Goal: Answer question/provide support: Answer question/provide support

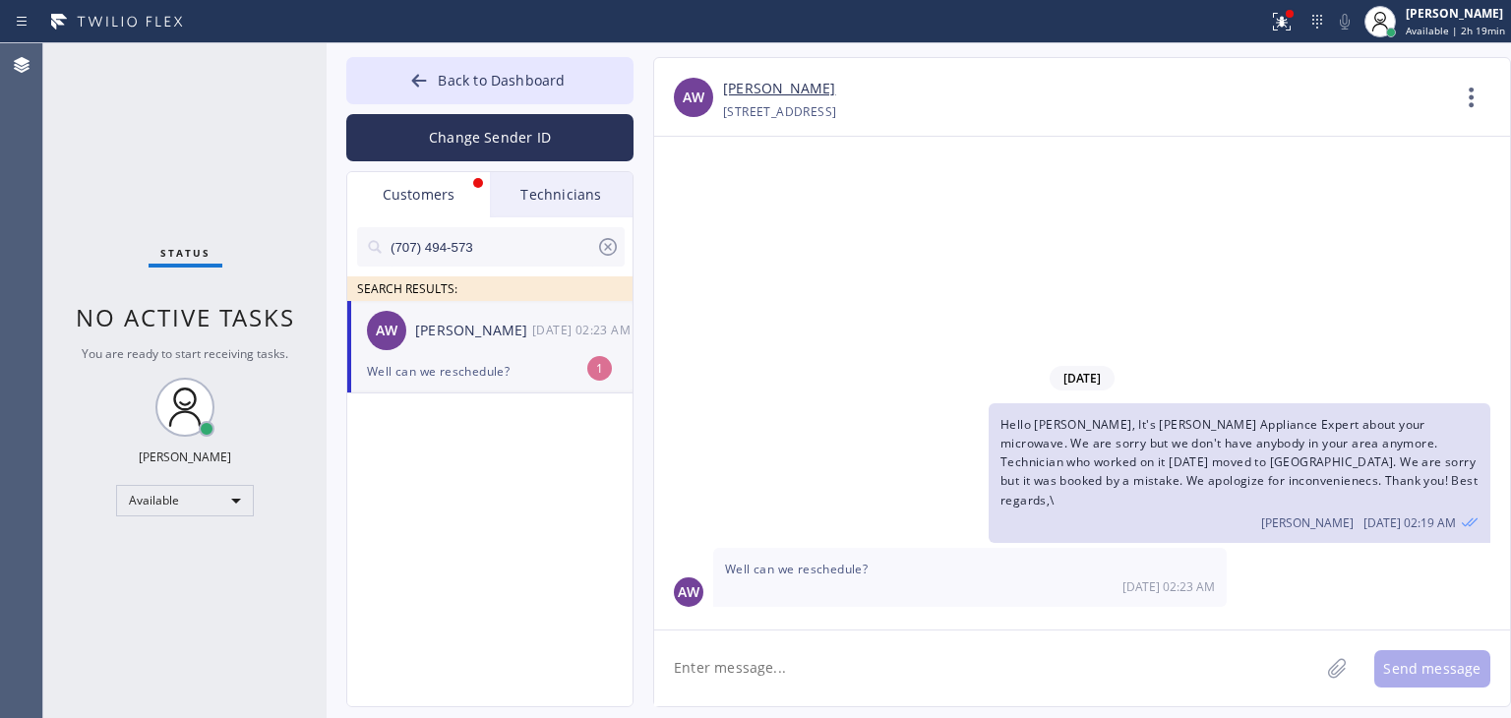
click at [547, 326] on div "10/03 02:23 AM" at bounding box center [583, 330] width 102 height 23
click at [968, 642] on textarea at bounding box center [986, 669] width 665 height 76
type textarea "No, I;m sorry, we don't have anybody for microwaves in the area"
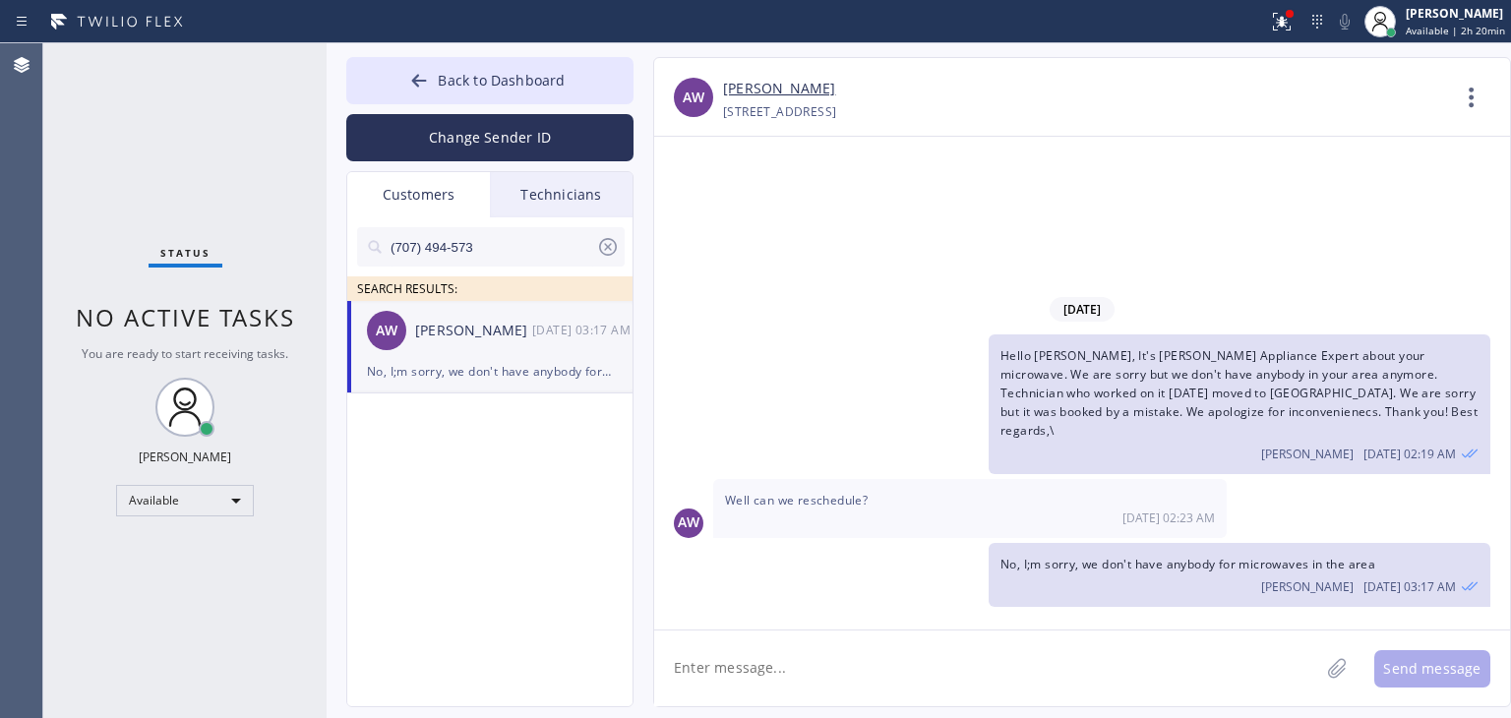
click at [538, 53] on div "Back to Dashboard Change Sender ID Customers Technicians (707) 494-573 SEARCH R…" at bounding box center [919, 380] width 1185 height 675
click at [507, 64] on button "Back to Dashboard" at bounding box center [489, 80] width 287 height 47
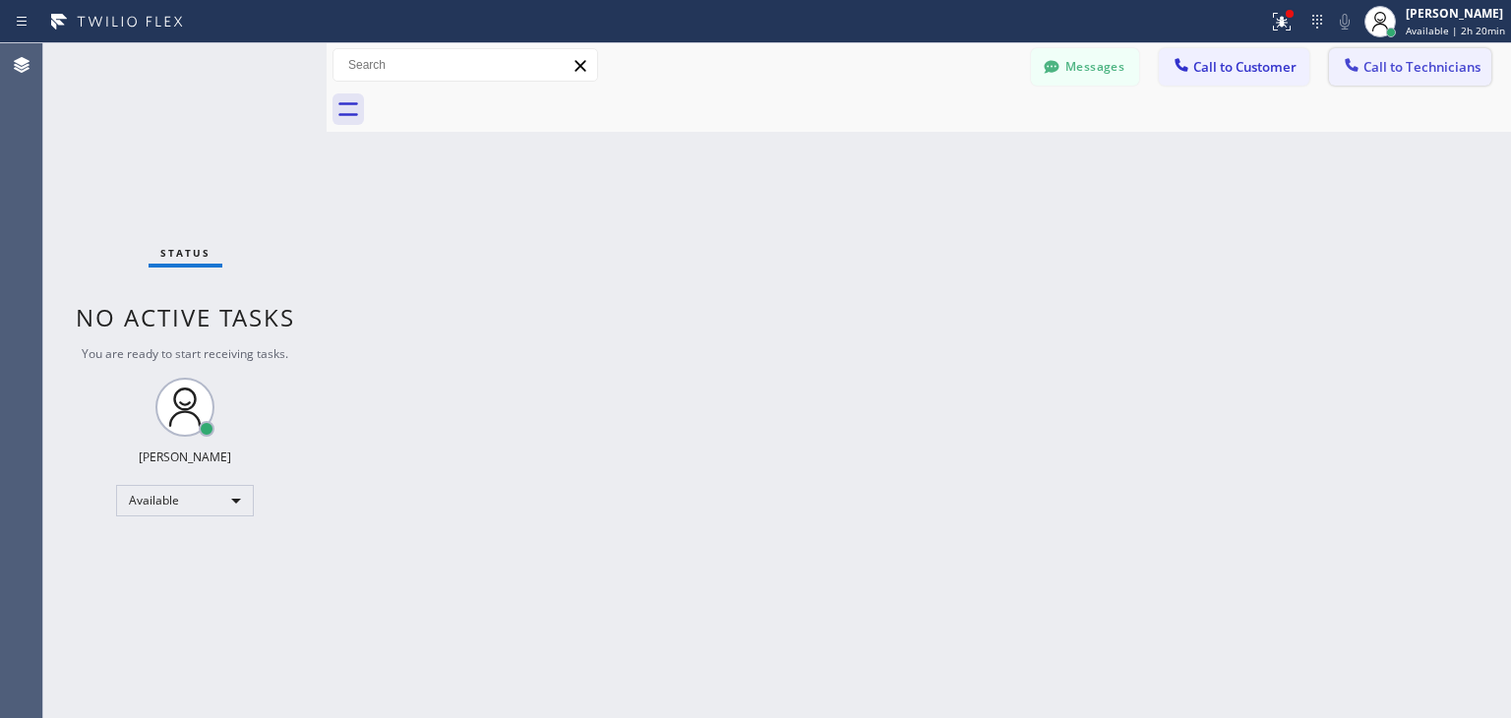
click at [1421, 55] on button "Call to Technicians" at bounding box center [1410, 66] width 162 height 37
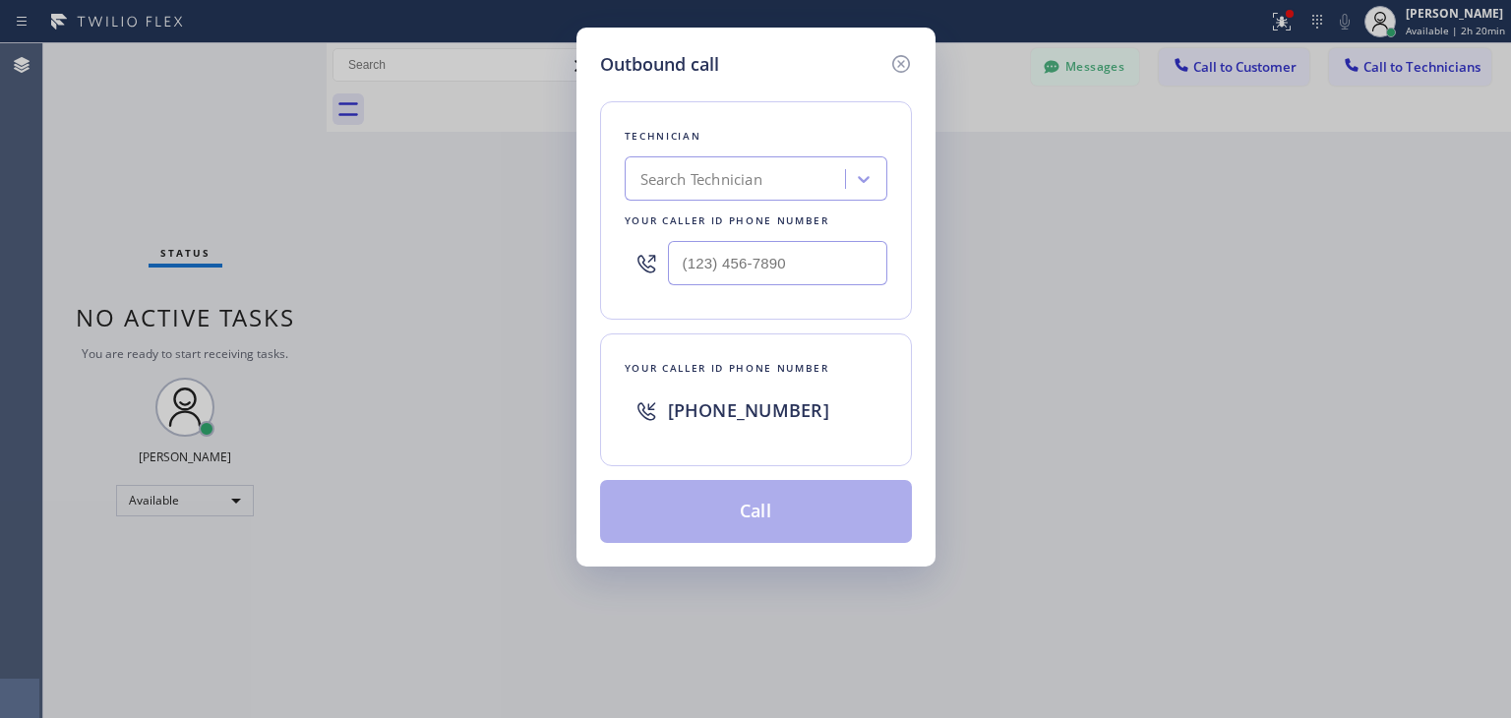
click at [768, 180] on div "Search Technician" at bounding box center [738, 179] width 214 height 34
type input "ibragim"
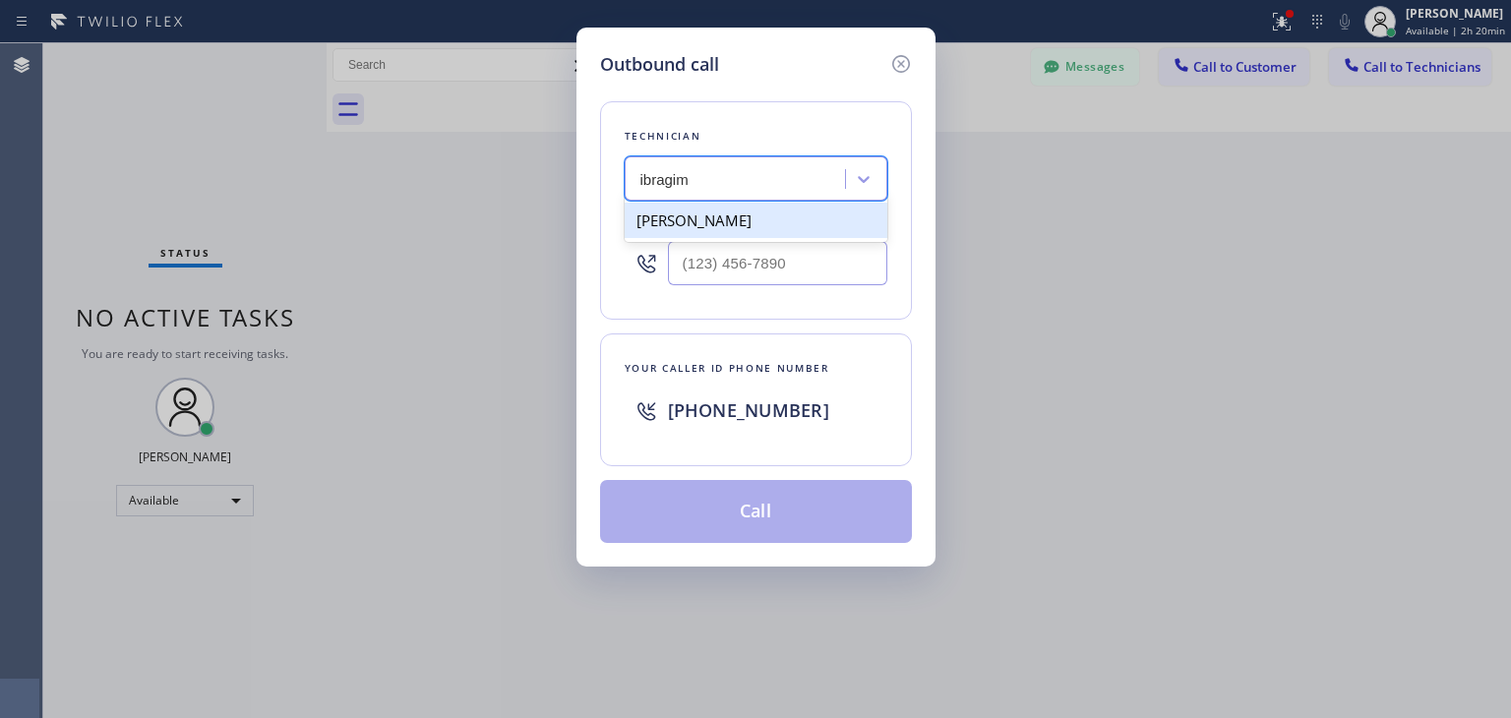
click at [748, 222] on div "Ibragim Luganov" at bounding box center [756, 220] width 263 height 35
type input "(619) 496-3164"
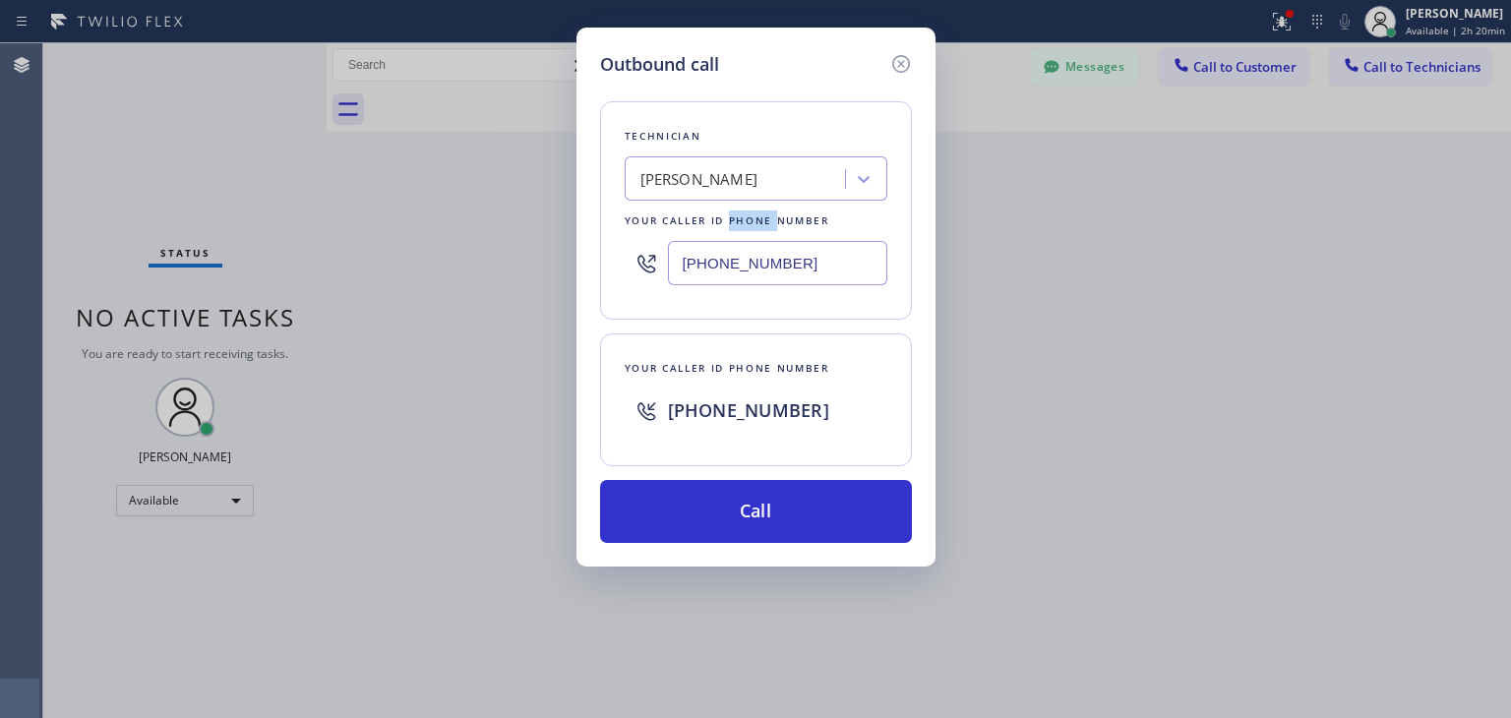
click at [748, 222] on div "Your caller id phone number" at bounding box center [756, 221] width 263 height 21
click at [756, 473] on div "Technician Ibragim Luganov Your caller id phone number (619) 496-3164 Your call…" at bounding box center [756, 310] width 312 height 465
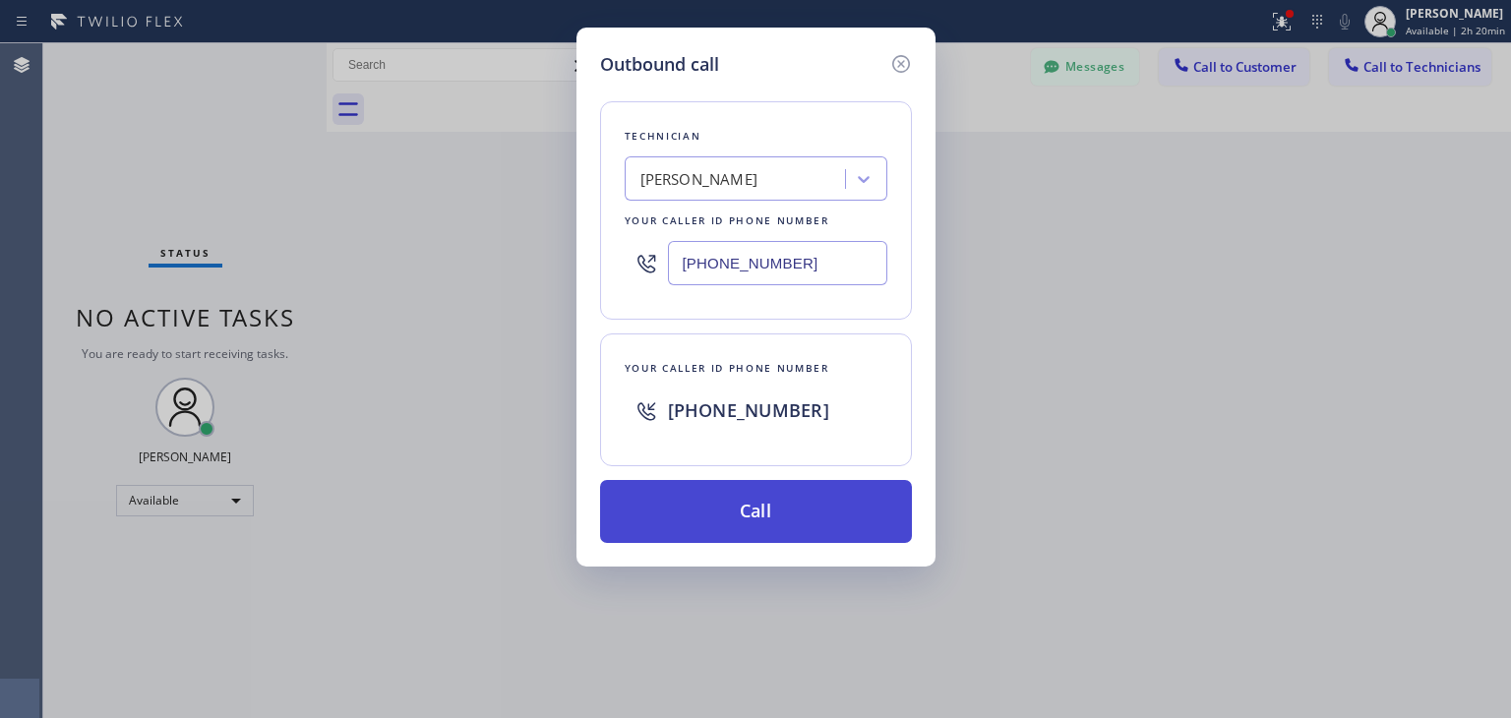
click at [759, 509] on button "Call" at bounding box center [756, 511] width 312 height 63
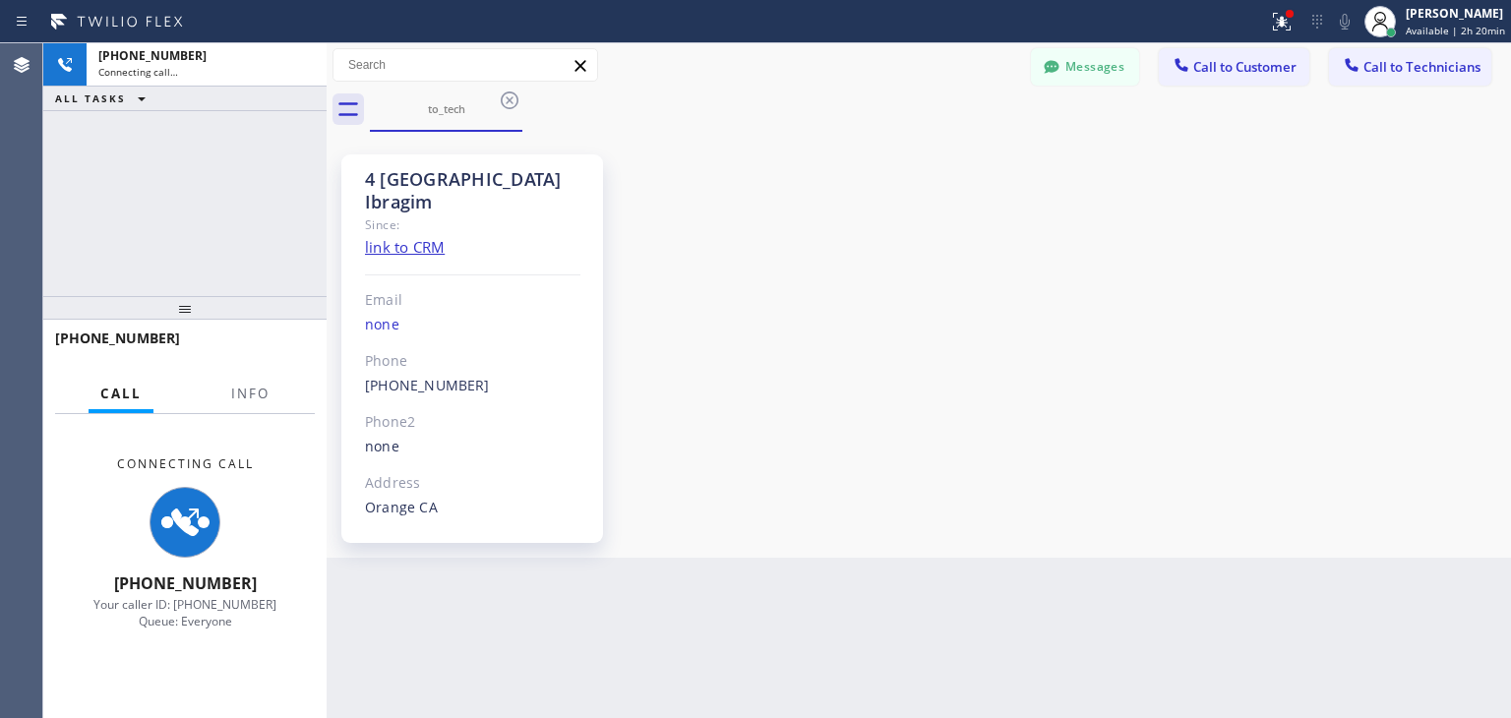
scroll to position [55, 0]
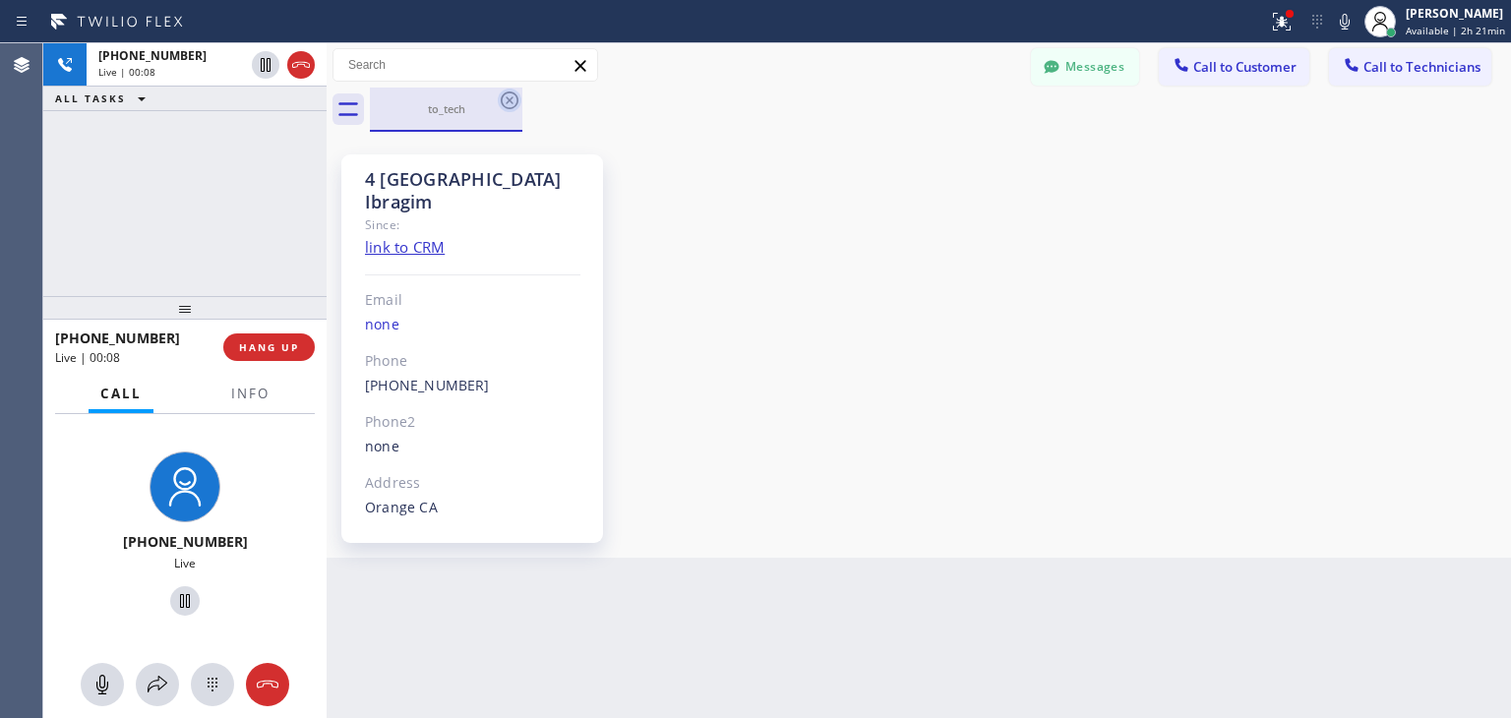
click at [507, 104] on icon at bounding box center [510, 101] width 24 height 24
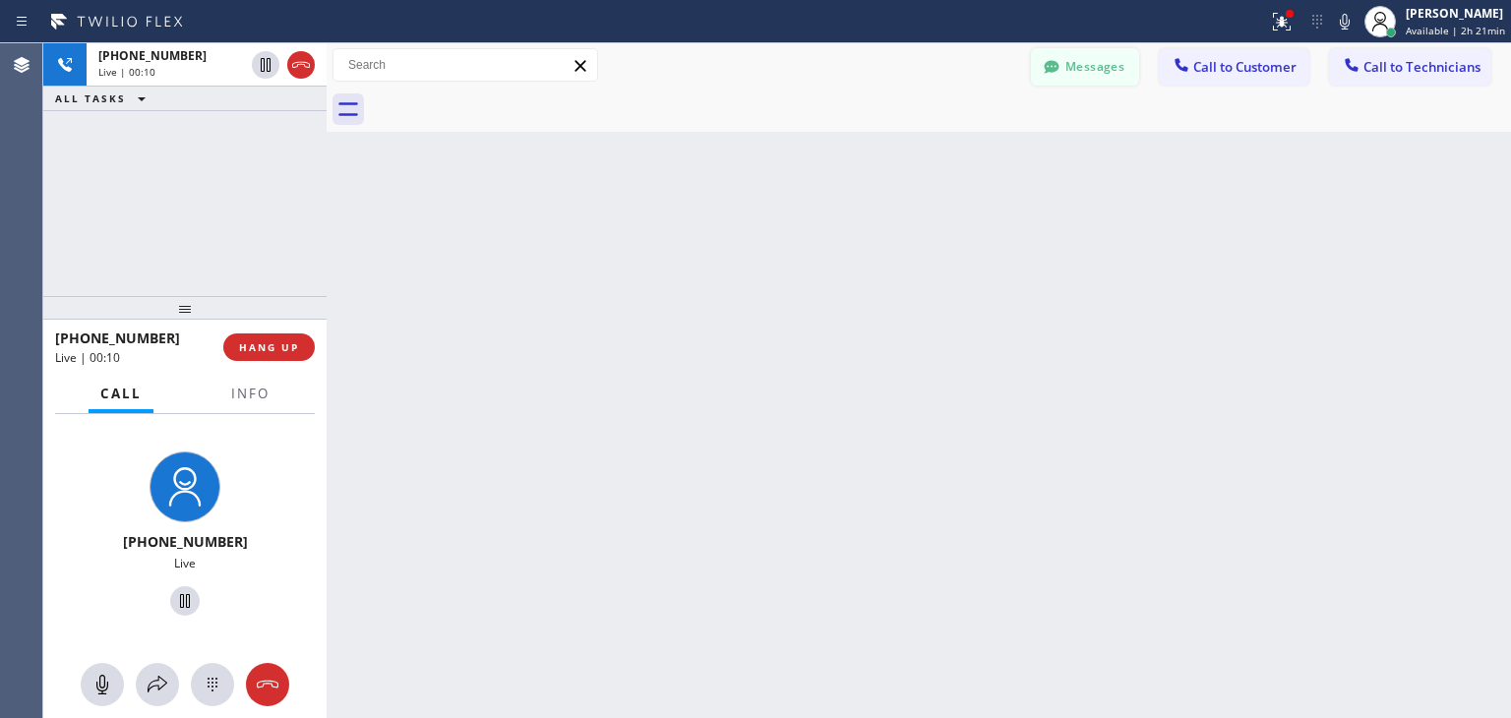
click at [1061, 83] on button "Messages" at bounding box center [1085, 66] width 108 height 37
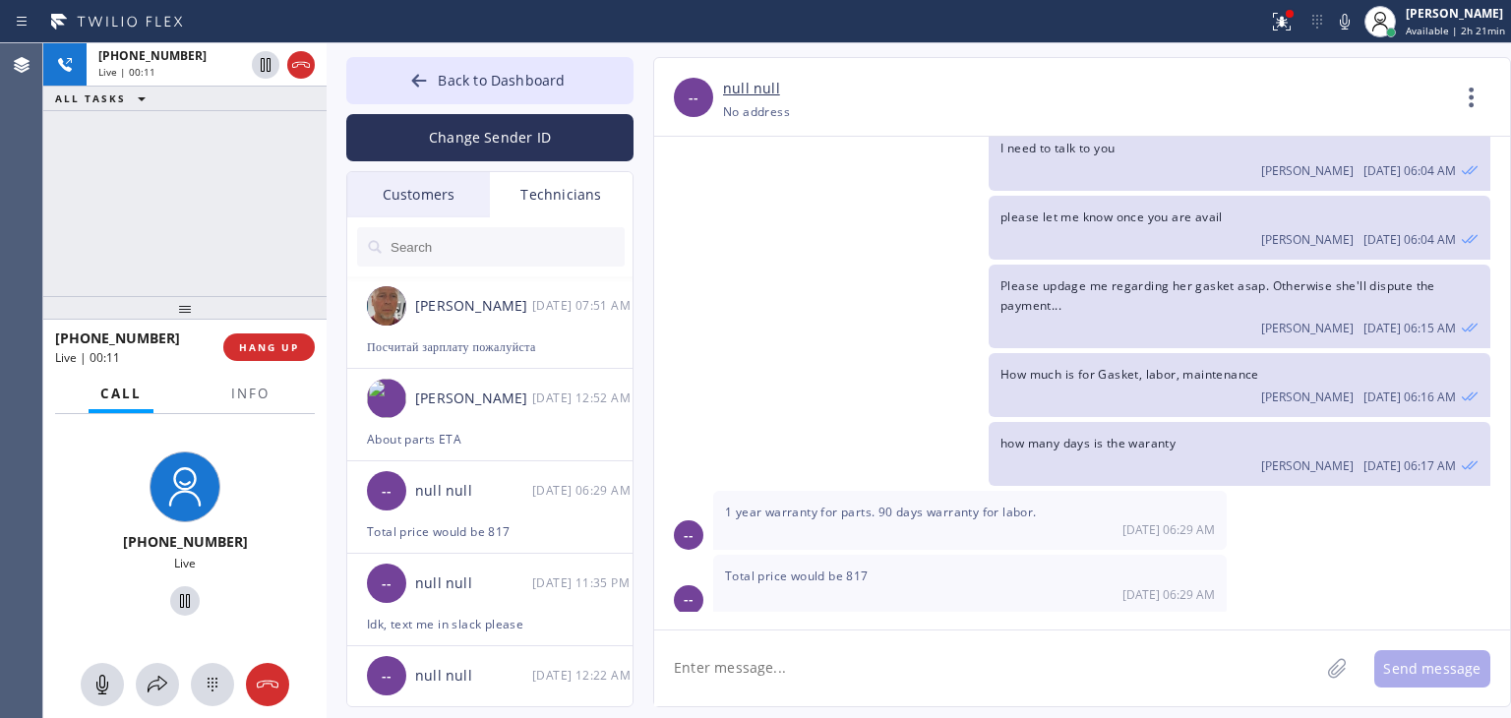
click at [436, 185] on div "Customers" at bounding box center [418, 194] width 143 height 45
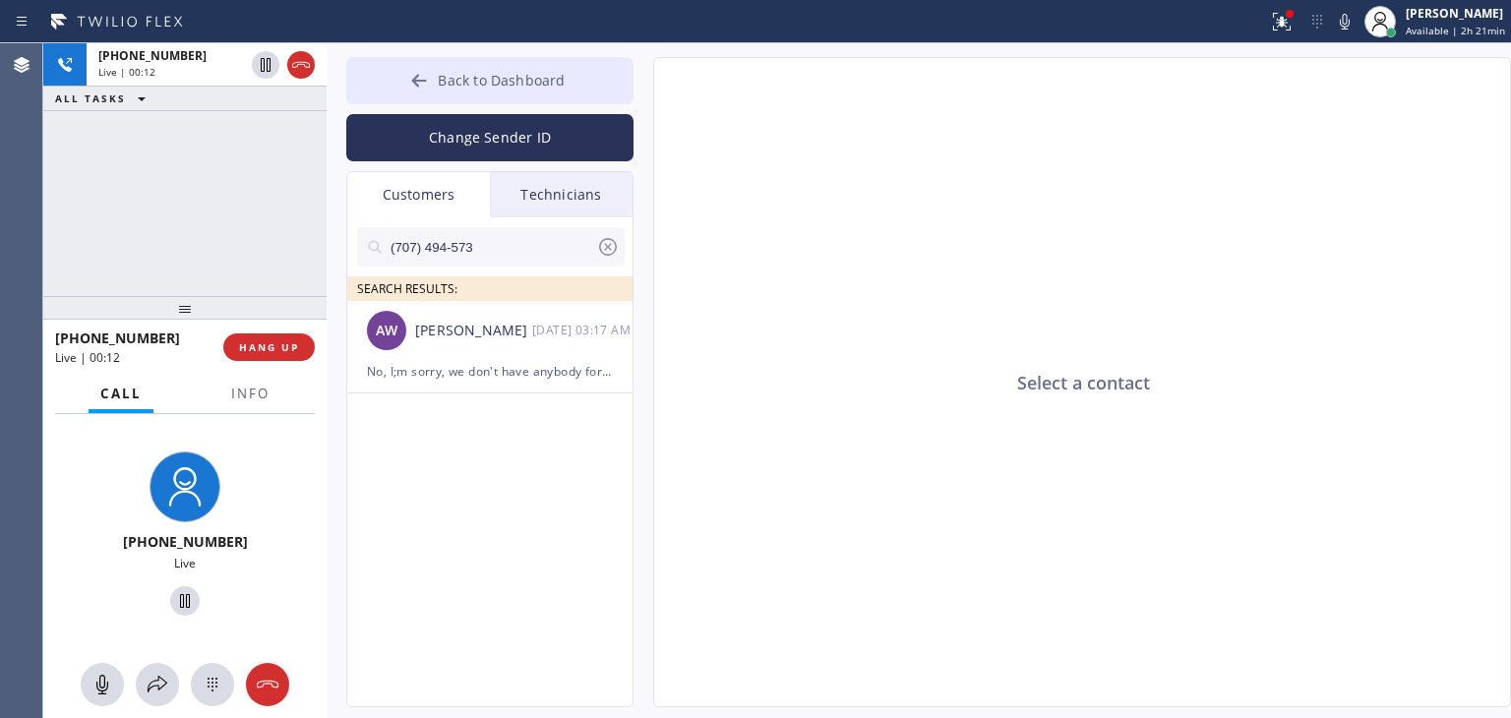
click at [547, 89] on span "Back to Dashboard" at bounding box center [501, 80] width 127 height 19
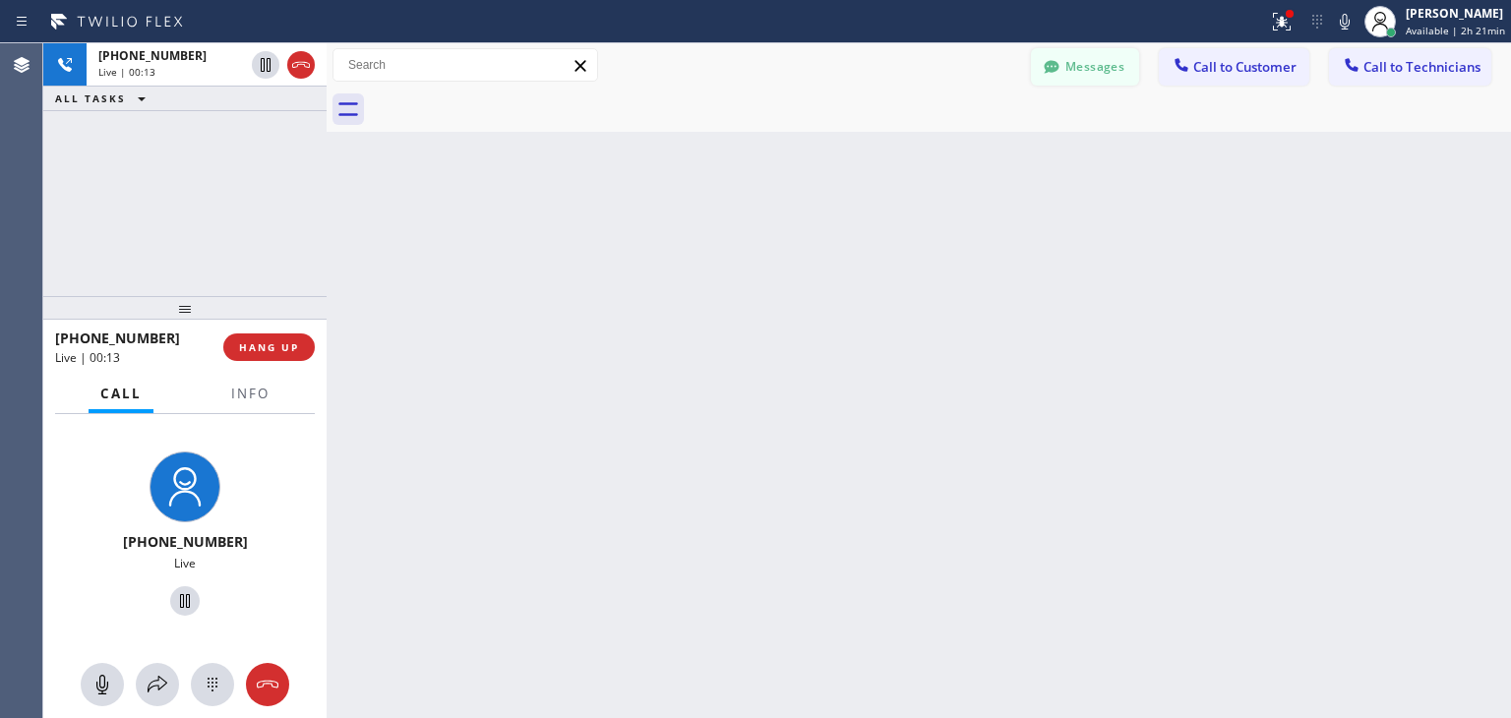
click at [1096, 63] on button "Messages" at bounding box center [1085, 66] width 108 height 37
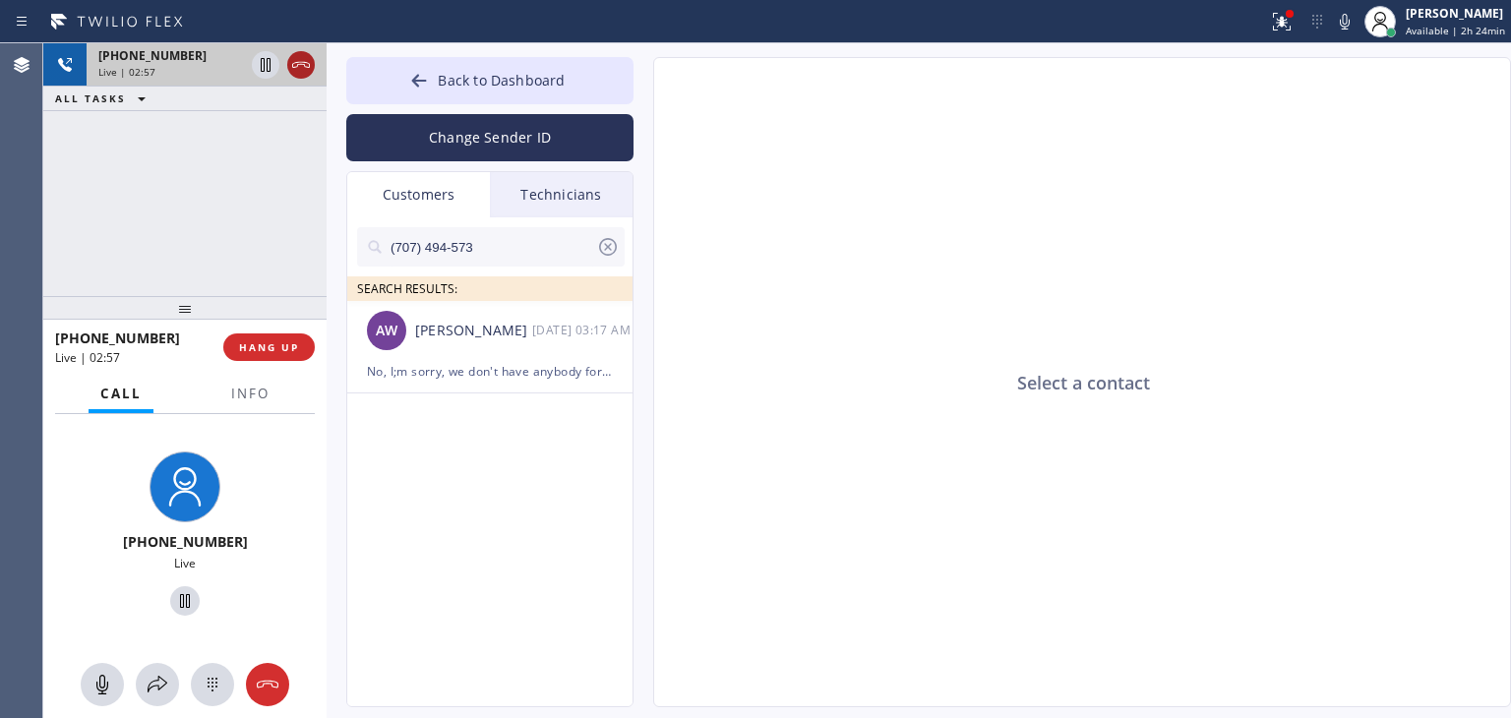
click at [303, 73] on icon at bounding box center [301, 65] width 24 height 24
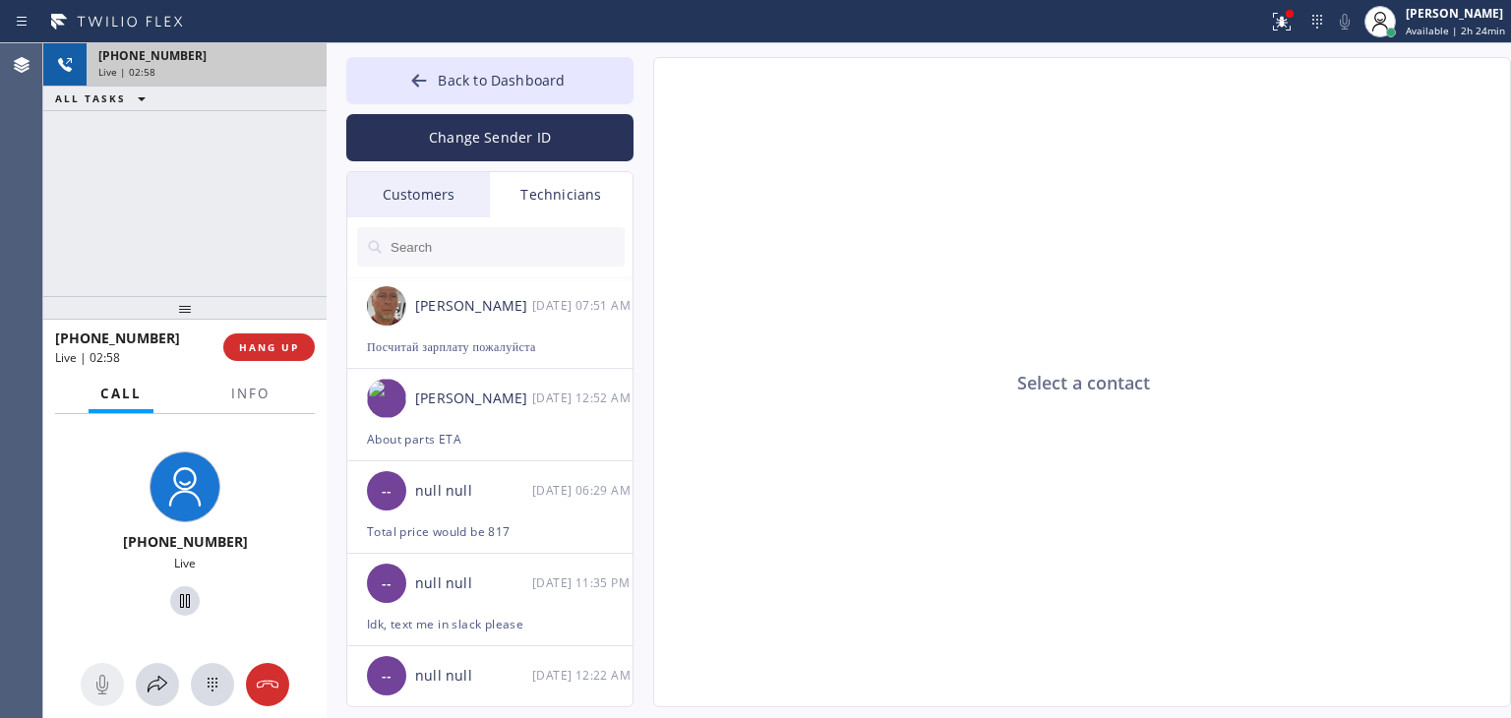
click at [303, 73] on div "Live | 02:58" at bounding box center [206, 72] width 216 height 14
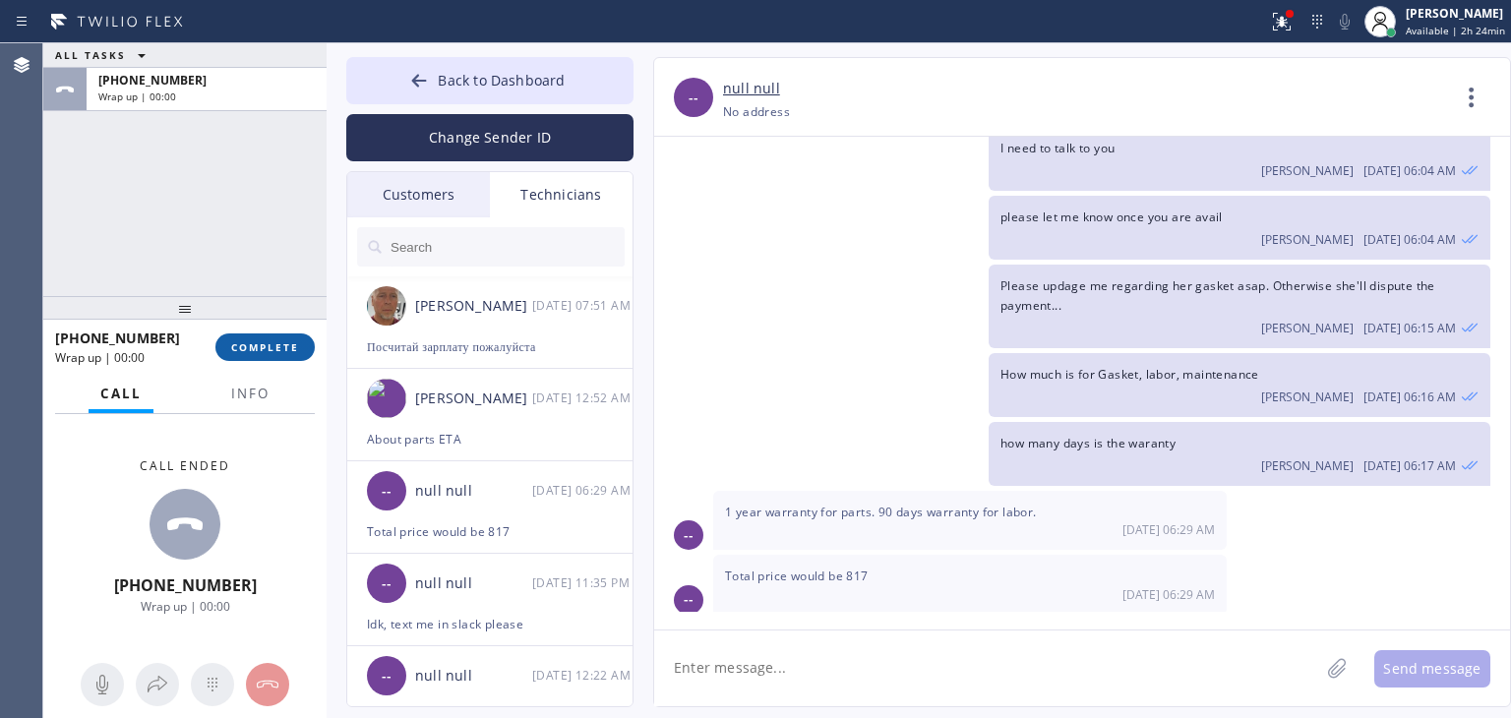
click at [300, 334] on button "COMPLETE" at bounding box center [264, 348] width 99 height 28
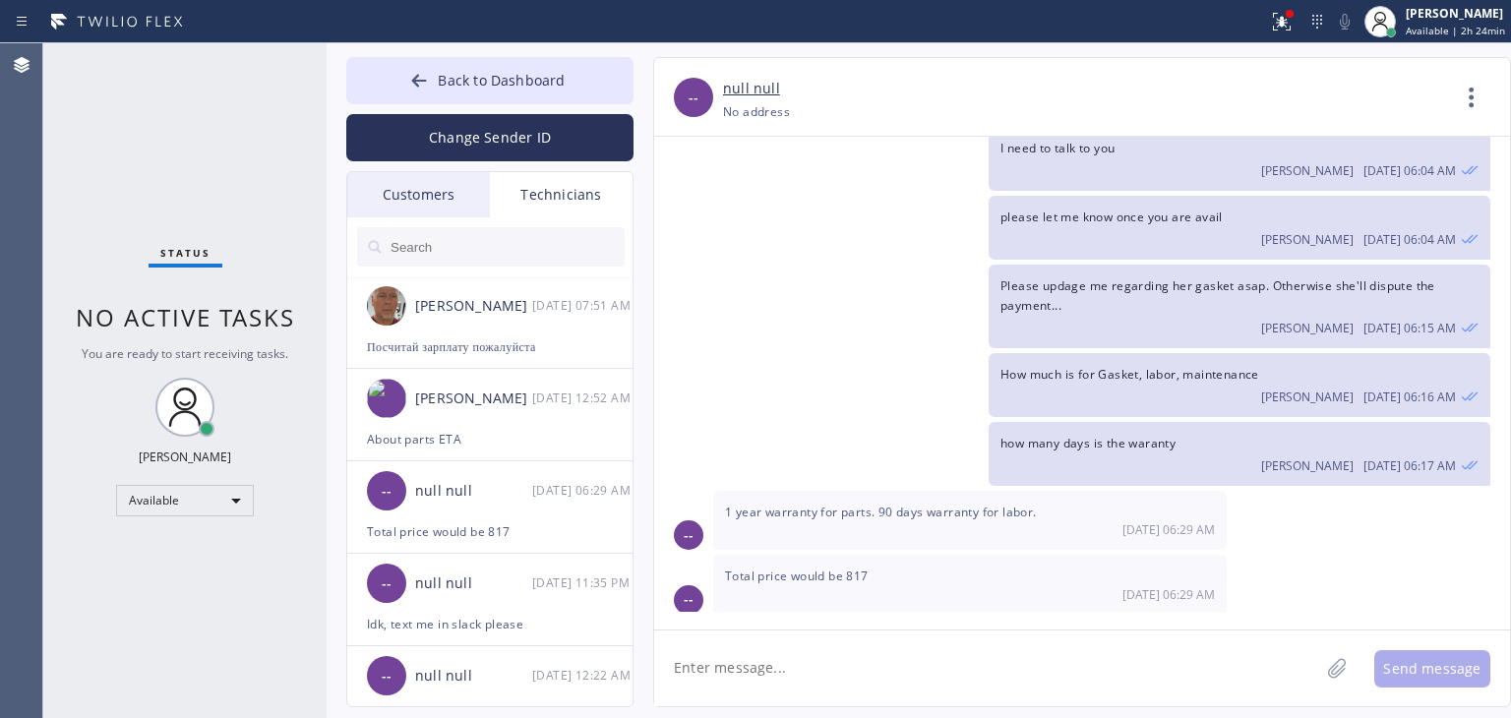
click at [430, 189] on div "Customers" at bounding box center [418, 194] width 143 height 45
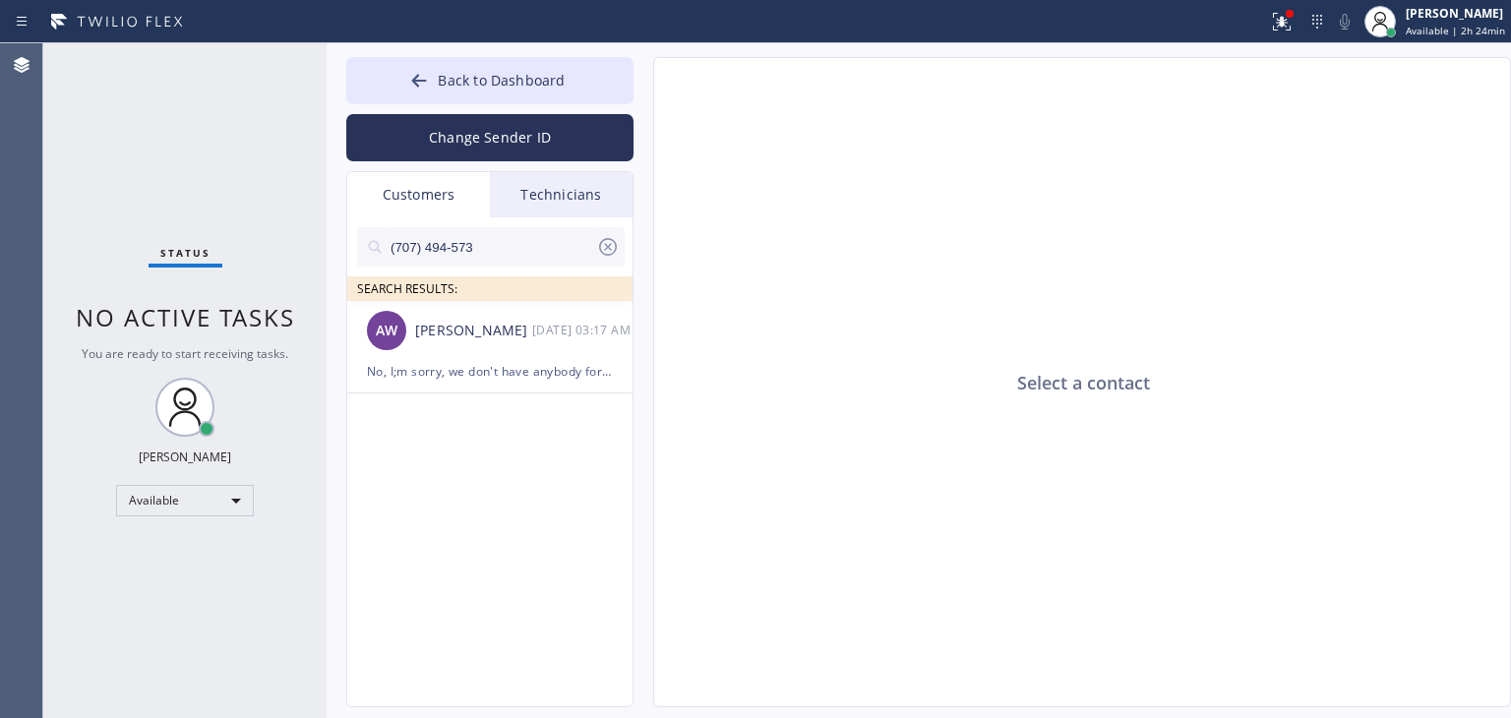
click at [608, 243] on icon at bounding box center [608, 247] width 24 height 24
